Goal: Task Accomplishment & Management: Manage account settings

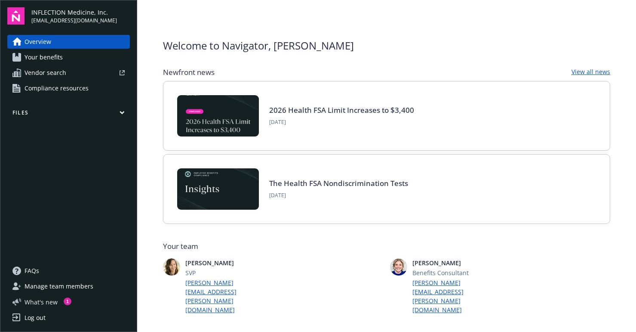
click at [37, 299] on span "What ' s new" at bounding box center [41, 301] width 33 height 9
click at [38, 42] on span "Overview" at bounding box center [38, 42] width 27 height 14
click at [24, 2] on div "INFLECTION Medicine, Inc. cbodenstab@inflectionmedicine.com Overview Your benef…" at bounding box center [68, 166] width 137 height 332
click at [15, 12] on img at bounding box center [15, 15] width 17 height 17
click at [63, 14] on span "INFLECTION Medicine, Inc." at bounding box center [74, 12] width 86 height 9
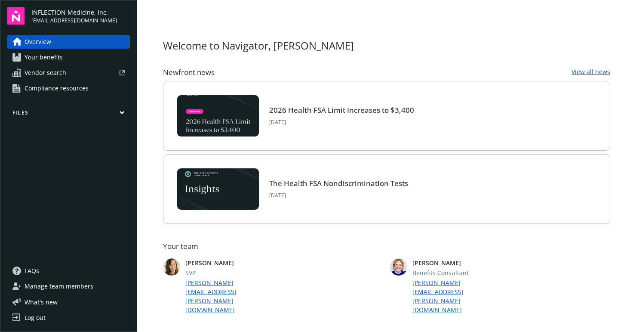
click at [52, 57] on span "Your benefits" at bounding box center [44, 57] width 38 height 14
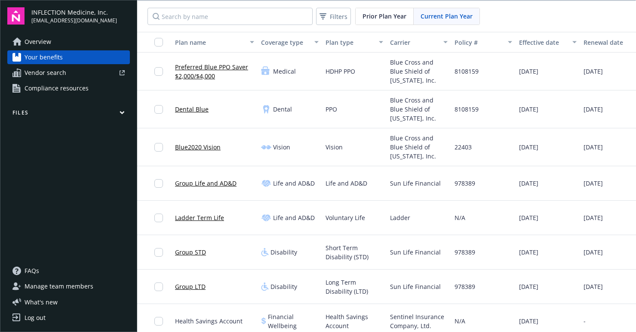
click at [53, 47] on link "Overview" at bounding box center [68, 42] width 123 height 14
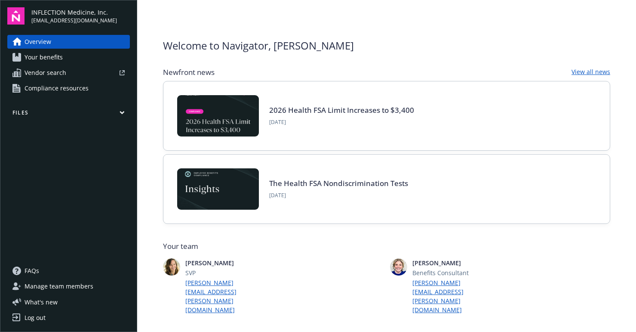
click at [93, 281] on link "Manage team members" at bounding box center [68, 286] width 123 height 14
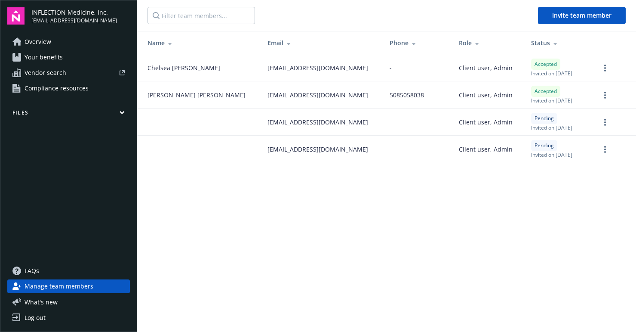
click at [44, 315] on div "Log out" at bounding box center [35, 318] width 21 height 14
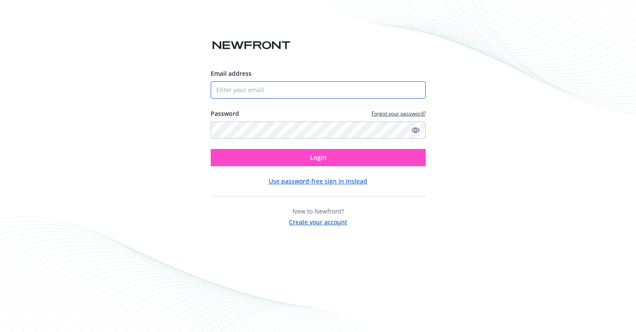
type input "[EMAIL_ADDRESS][DOMAIN_NAME]"
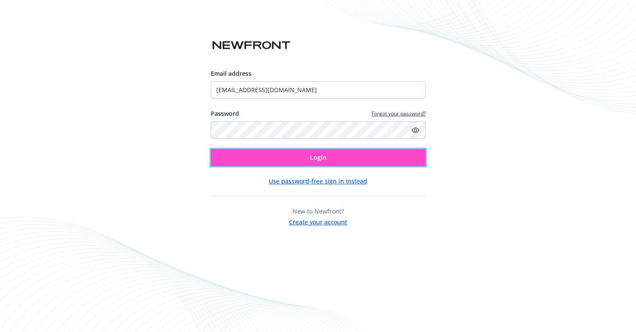
click at [299, 159] on button "Login" at bounding box center [318, 157] width 215 height 17
